Goal: Transaction & Acquisition: Purchase product/service

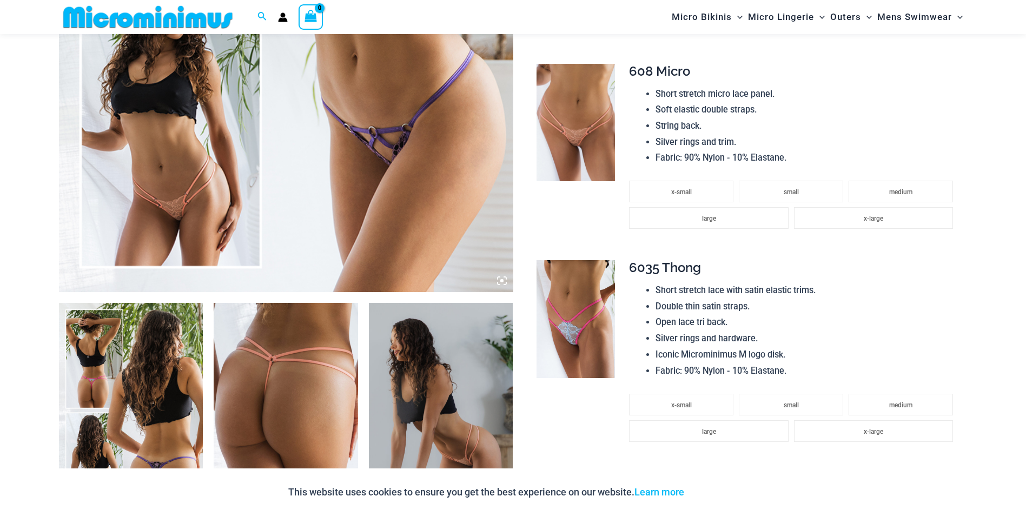
scroll to position [677, 0]
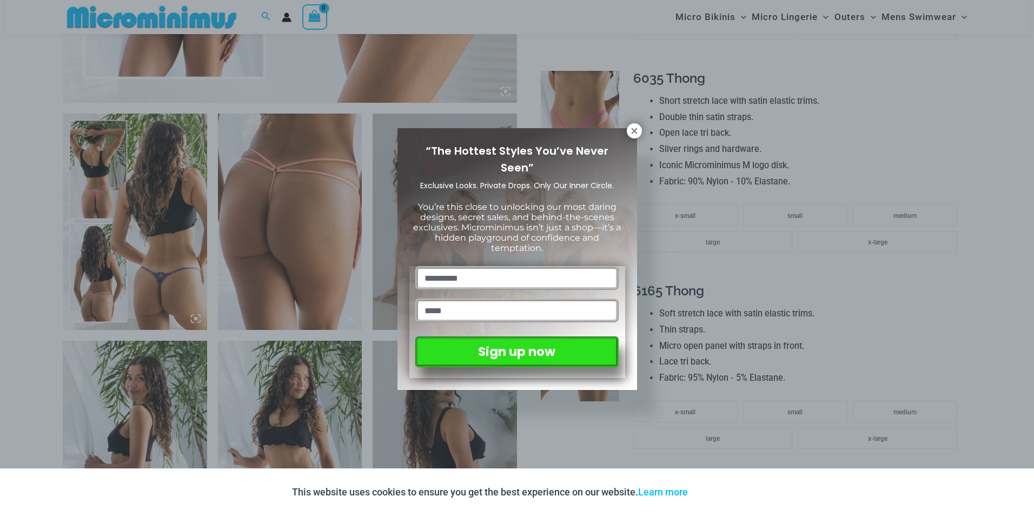
drag, startPoint x: 1033, startPoint y: 44, endPoint x: 1036, endPoint y: 127, distance: 82.2
click at [628, 134] on button at bounding box center [634, 130] width 15 height 15
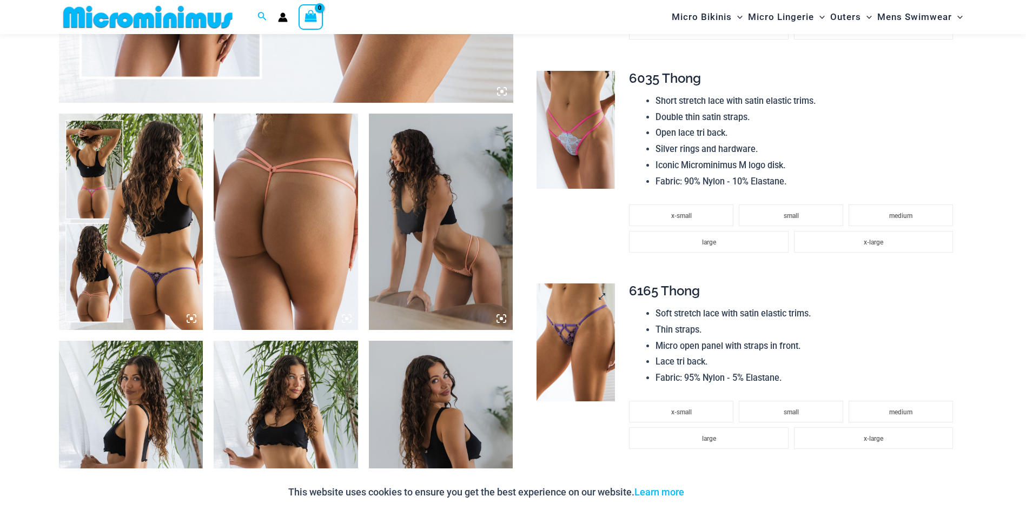
click at [571, 320] on img at bounding box center [575, 342] width 78 height 118
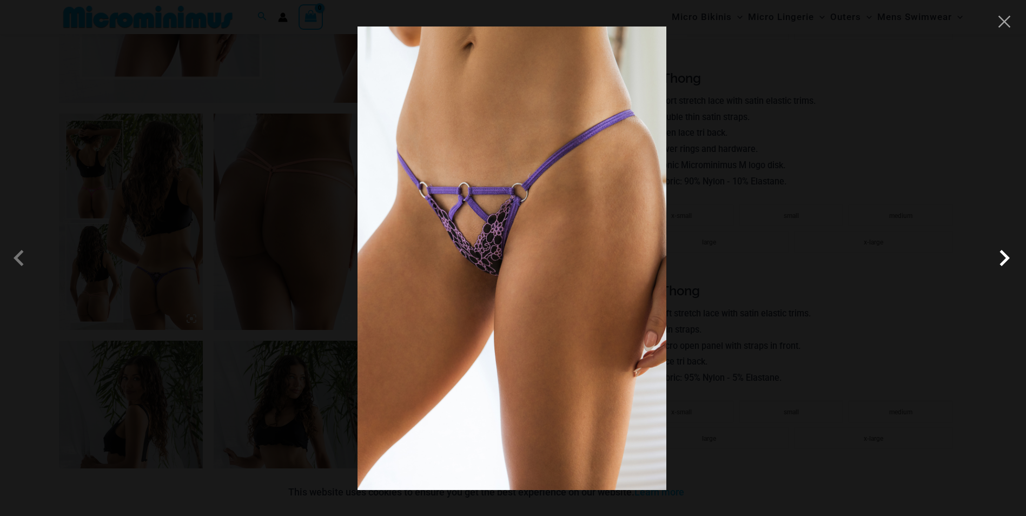
click at [999, 259] on span at bounding box center [1004, 258] width 32 height 32
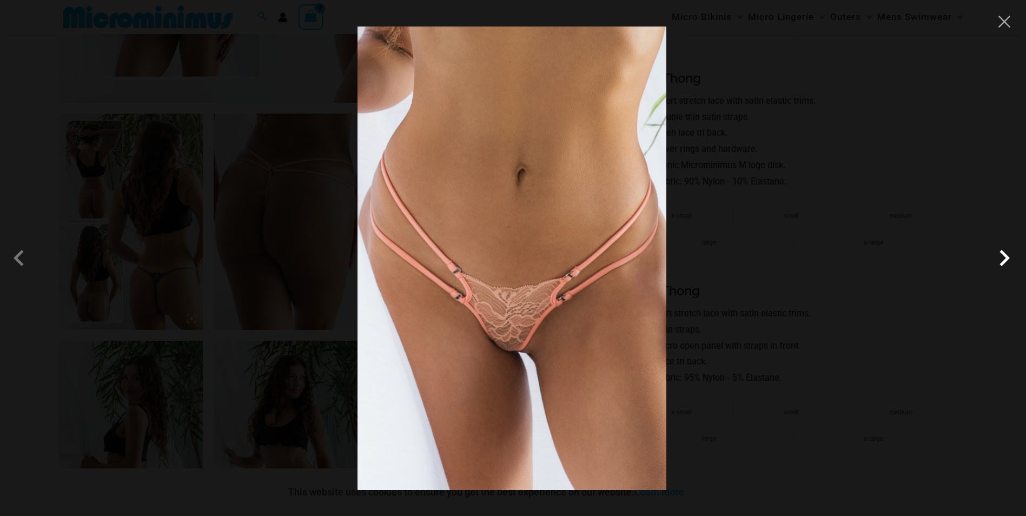
click at [999, 259] on span at bounding box center [1004, 258] width 32 height 32
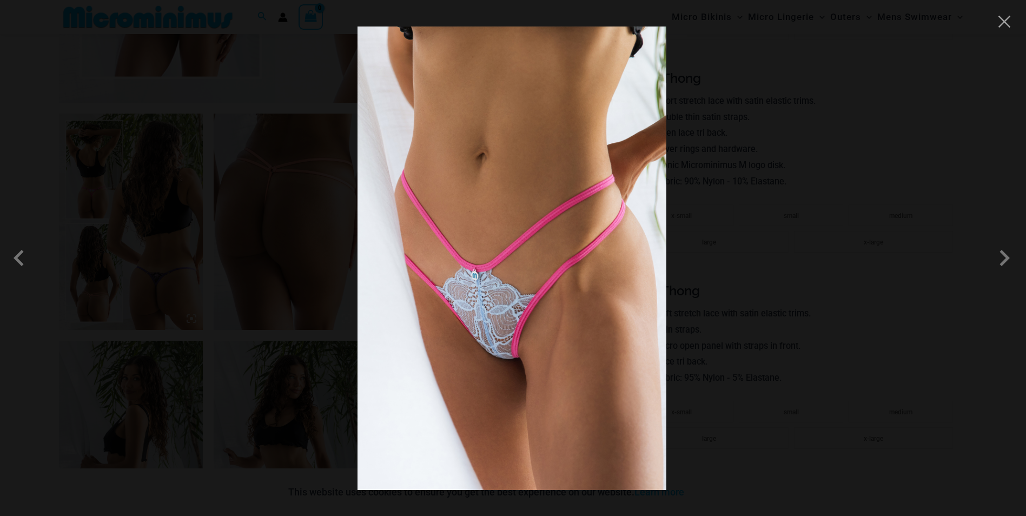
click at [921, 162] on div at bounding box center [513, 258] width 1026 height 516
